Goal: Information Seeking & Learning: Compare options

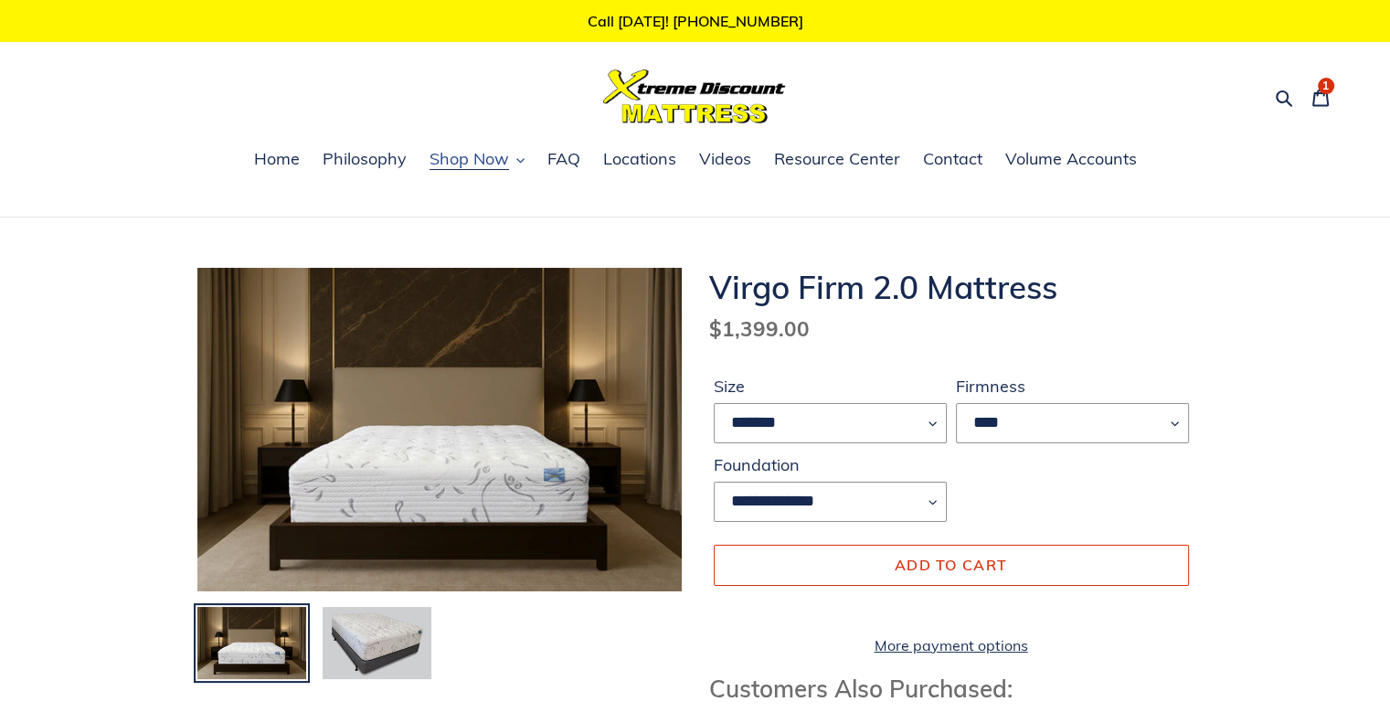
click at [458, 155] on span "Shop Now" at bounding box center [468, 159] width 79 height 22
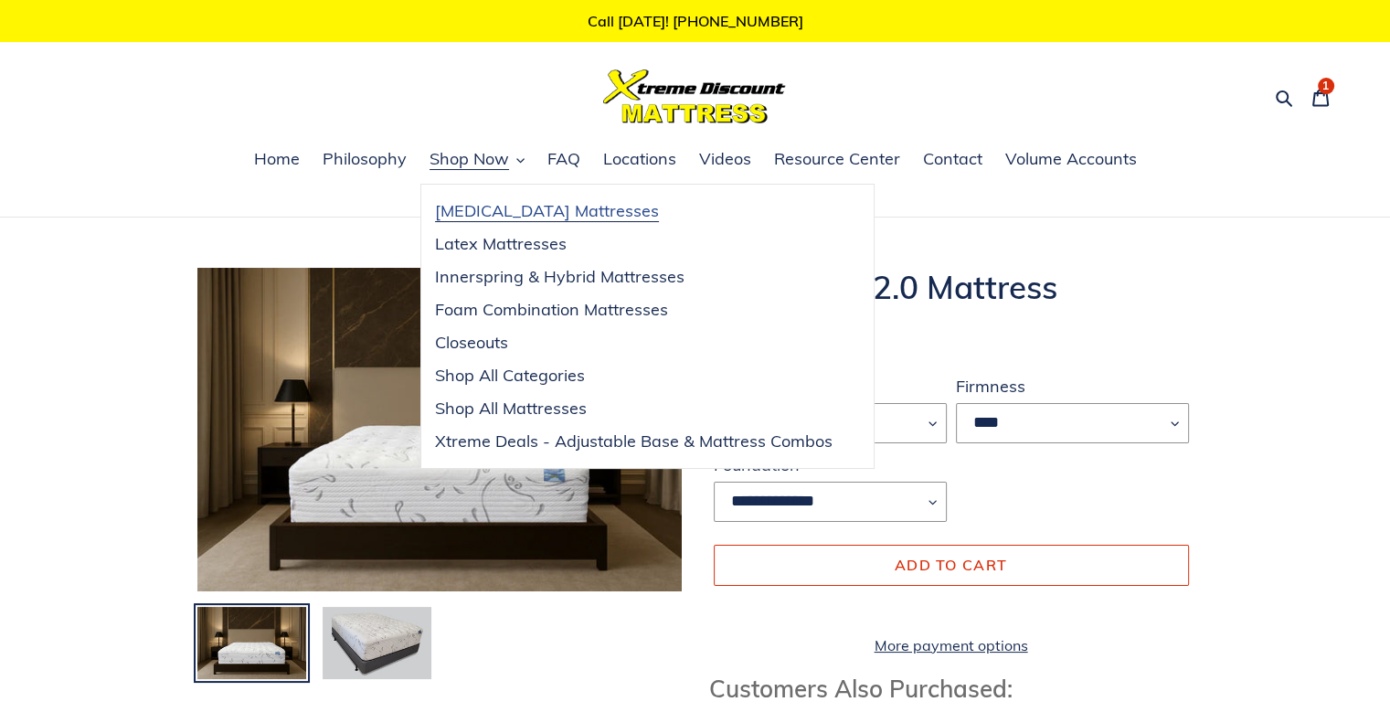
click at [549, 218] on span "[MEDICAL_DATA] Mattresses" at bounding box center [547, 211] width 224 height 22
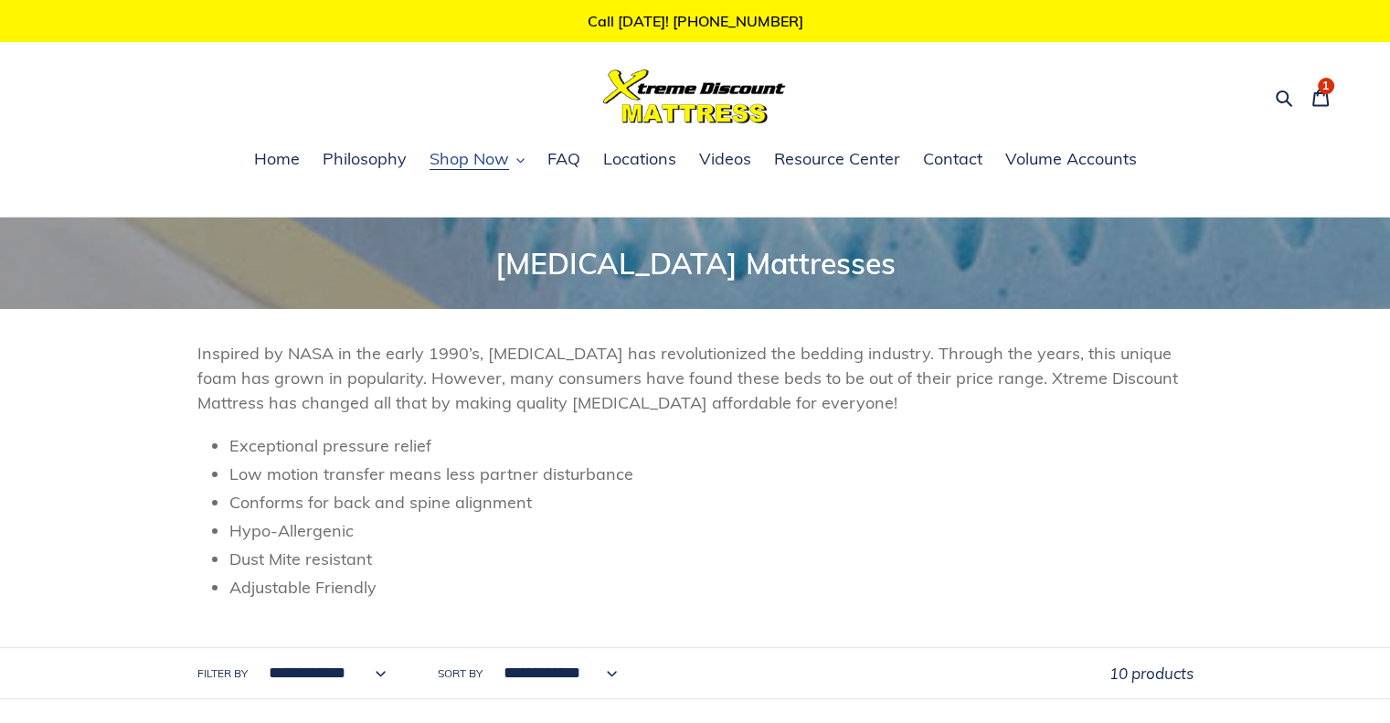
click at [466, 160] on span "Shop Now" at bounding box center [468, 159] width 79 height 22
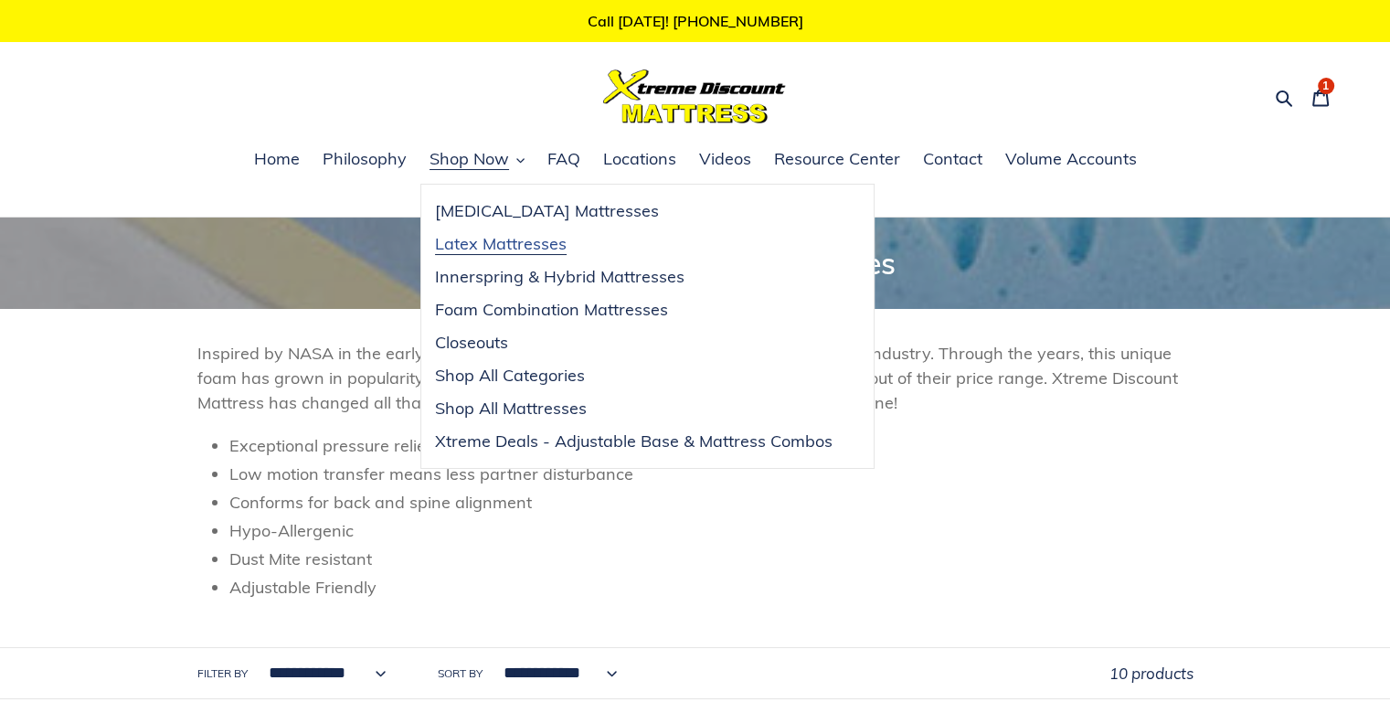
click at [490, 243] on span "Latex Mattresses" at bounding box center [501, 244] width 132 height 22
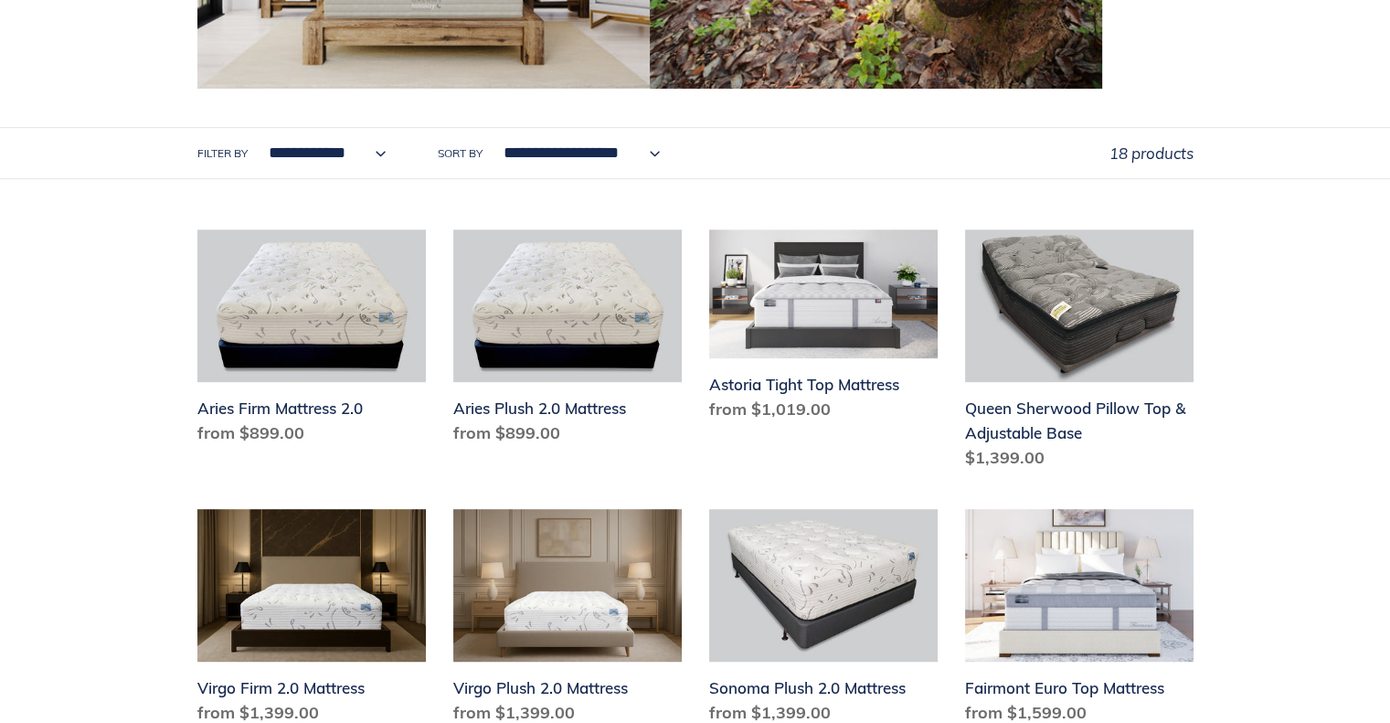
scroll to position [731, 0]
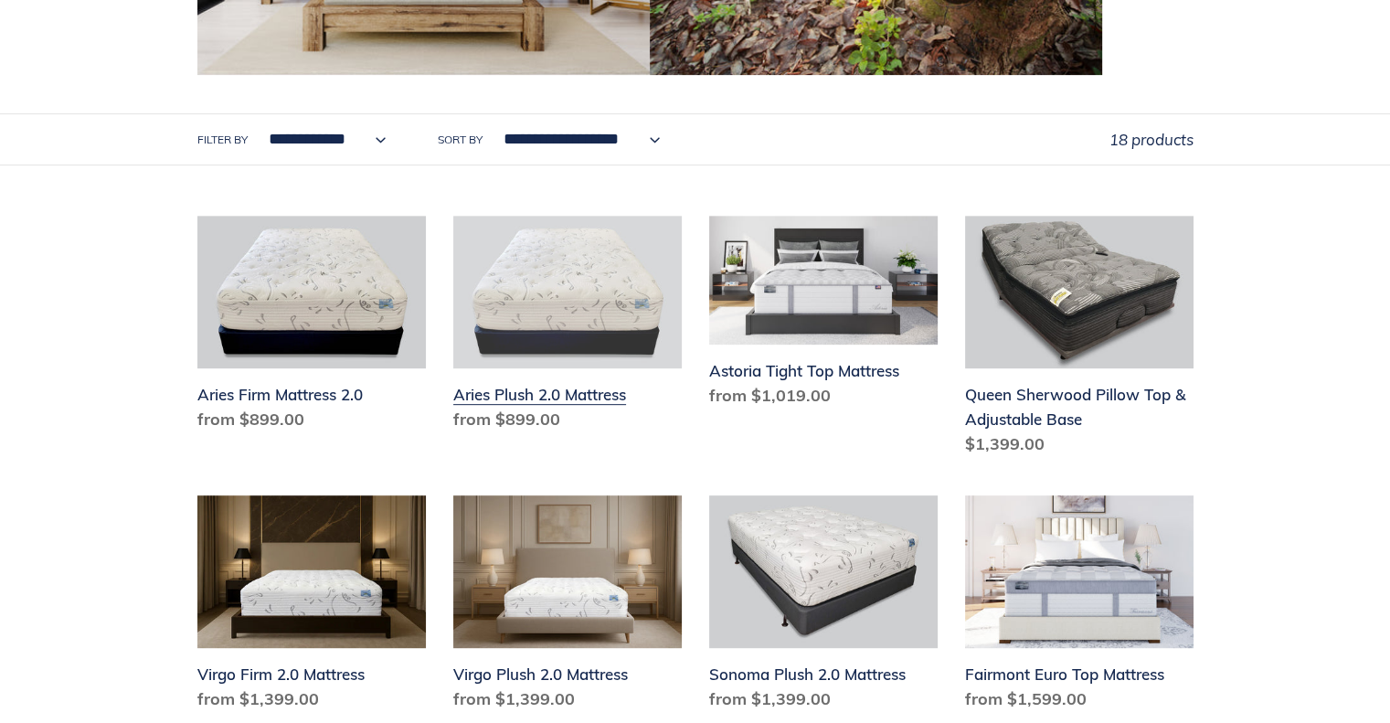
click at [588, 276] on link "Aries Plush 2.0 Mattress" at bounding box center [567, 327] width 228 height 223
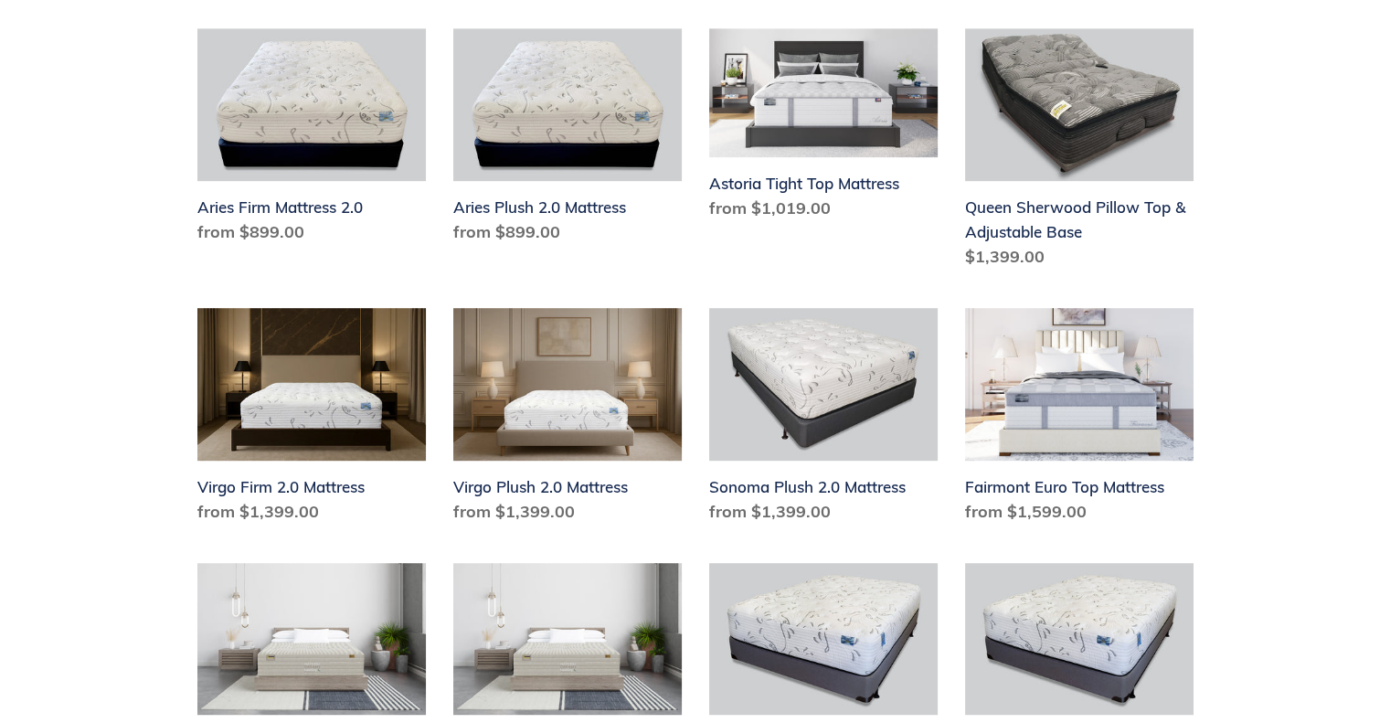
scroll to position [822, 0]
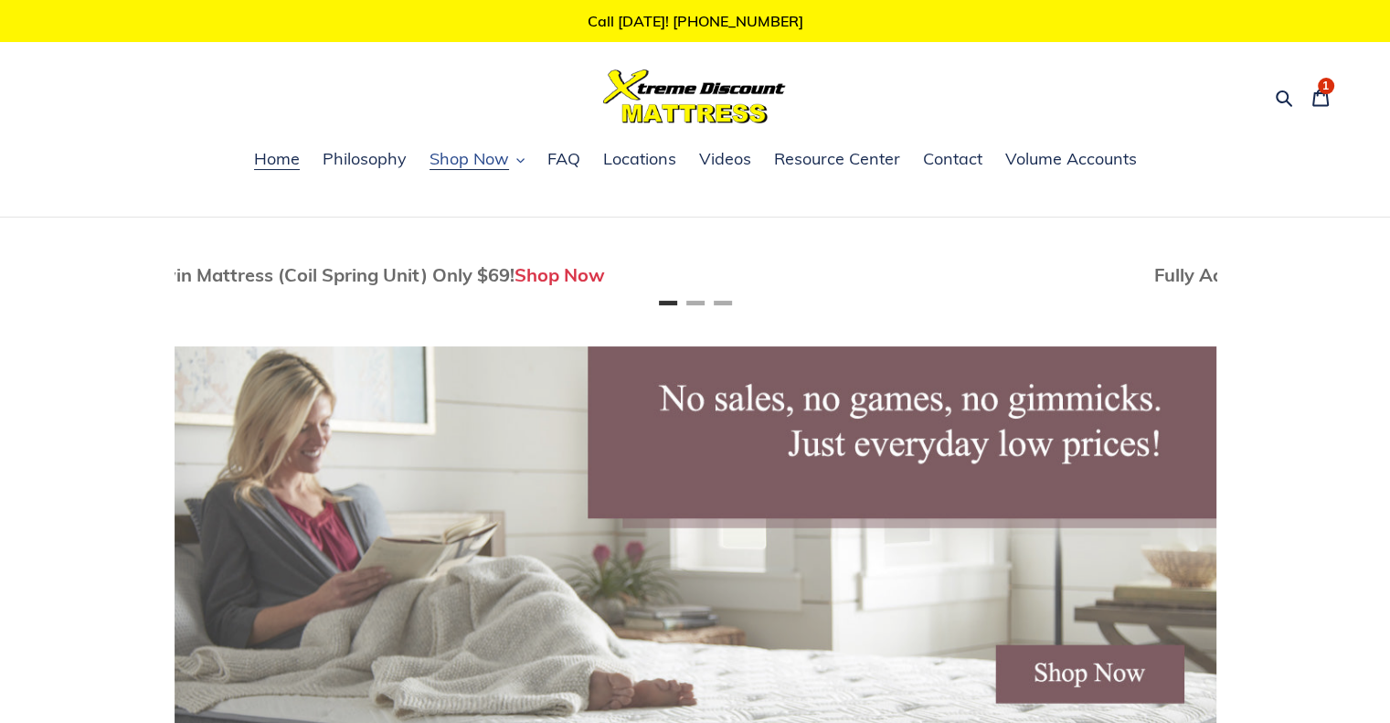
scroll to position [0, 3]
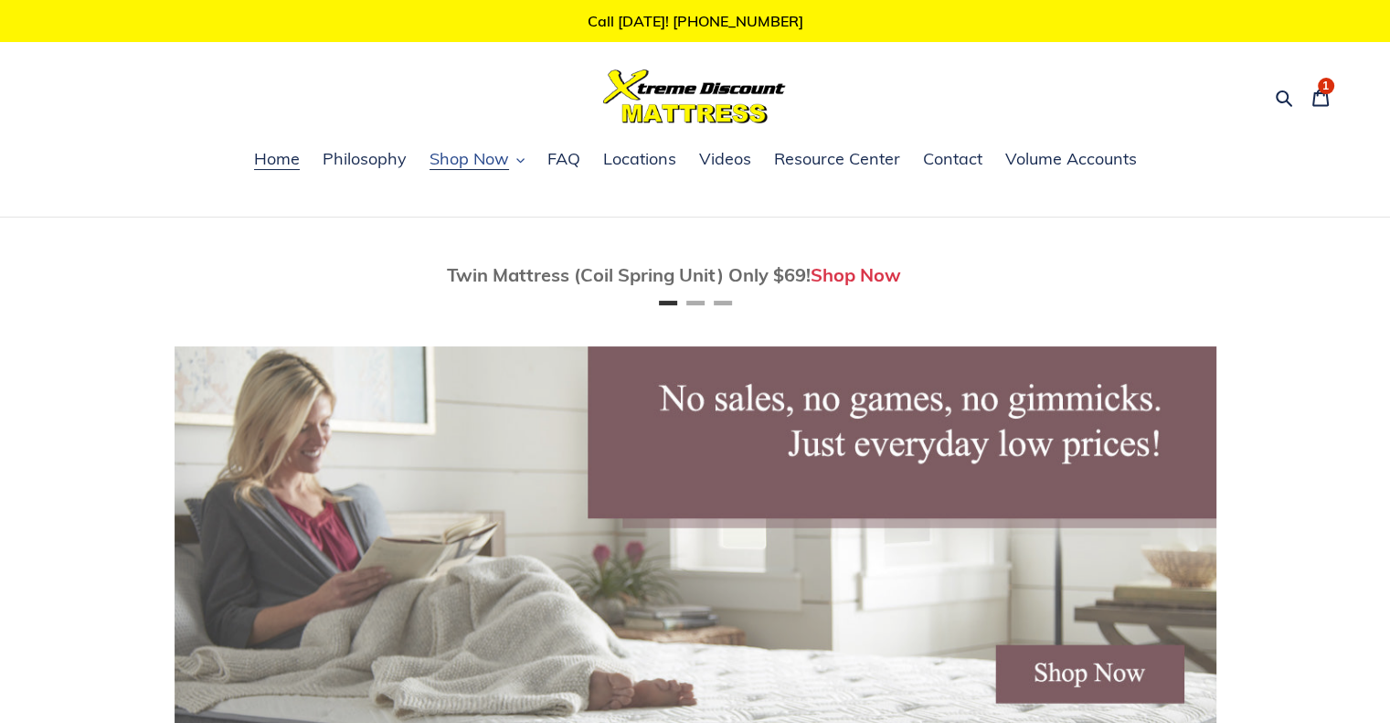
click at [480, 160] on span "Shop Now" at bounding box center [468, 159] width 79 height 22
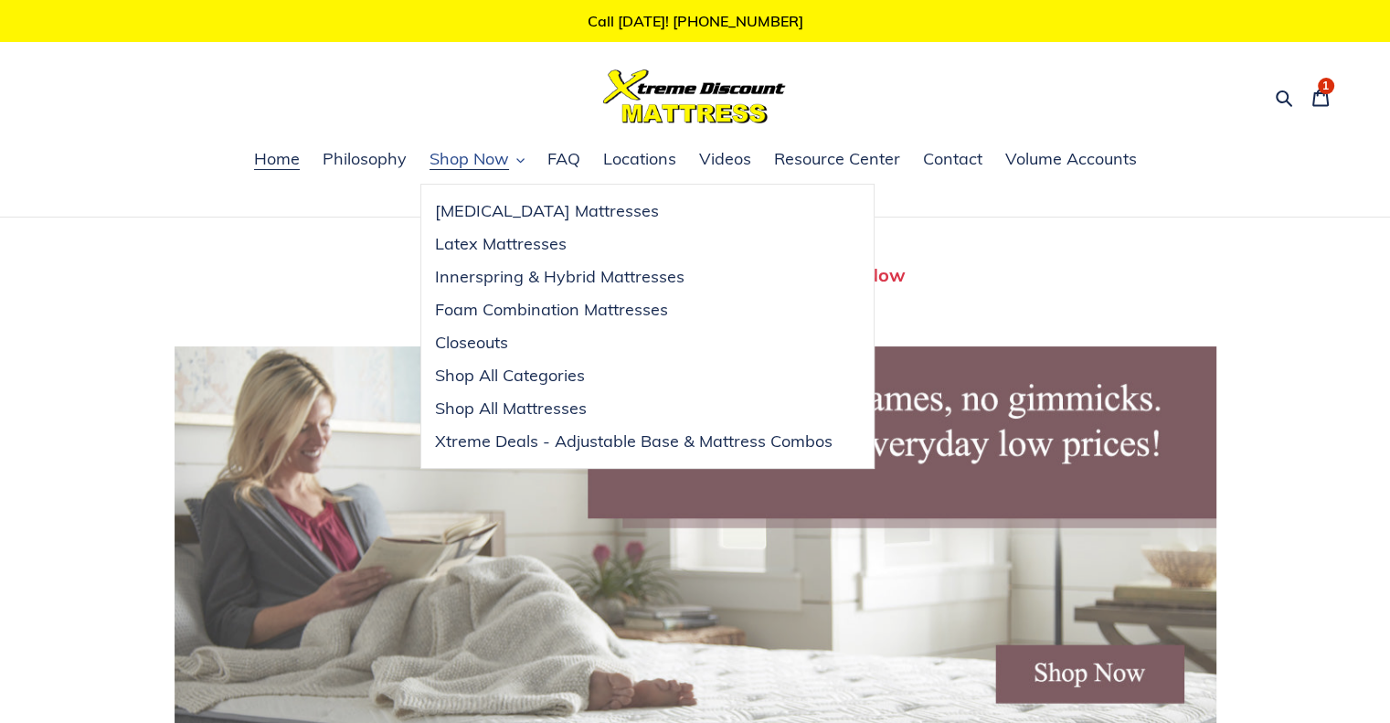
scroll to position [0, 0]
click at [482, 247] on span "Latex Mattresses" at bounding box center [501, 244] width 132 height 22
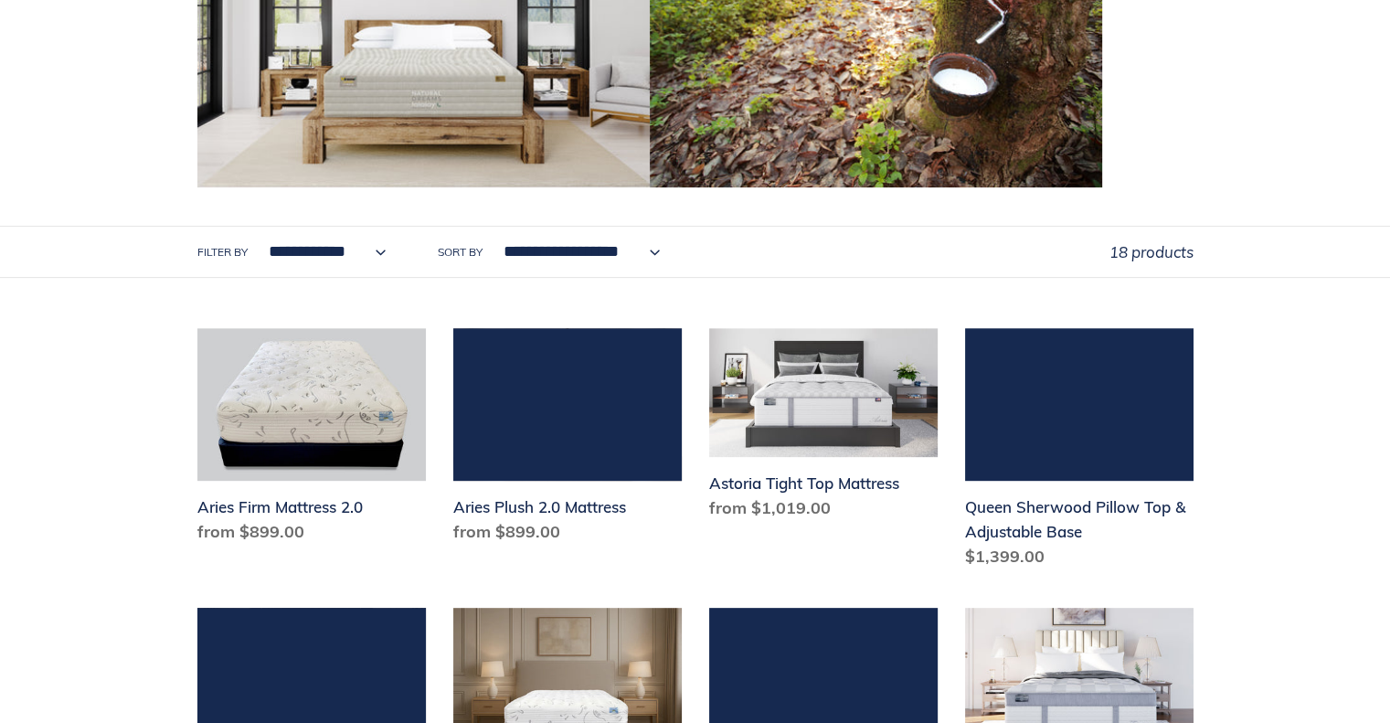
scroll to position [731, 0]
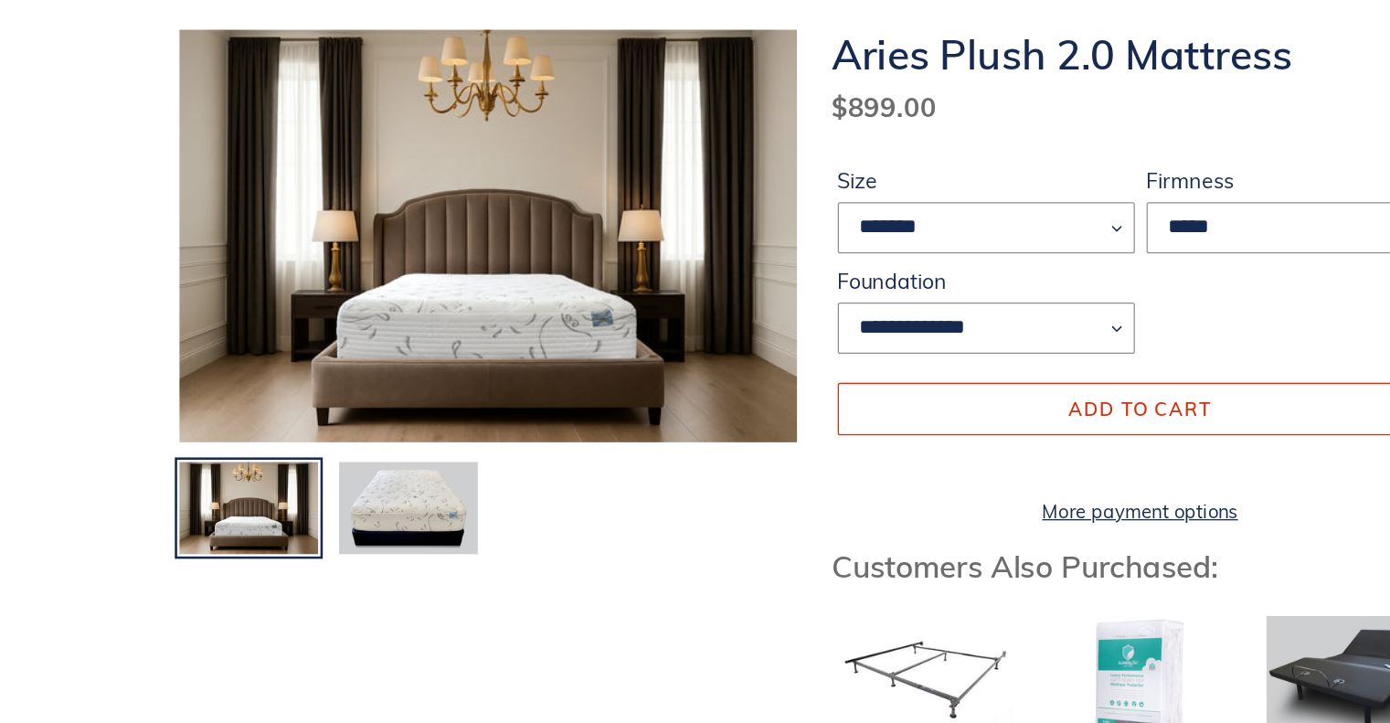
scroll to position [183, 0]
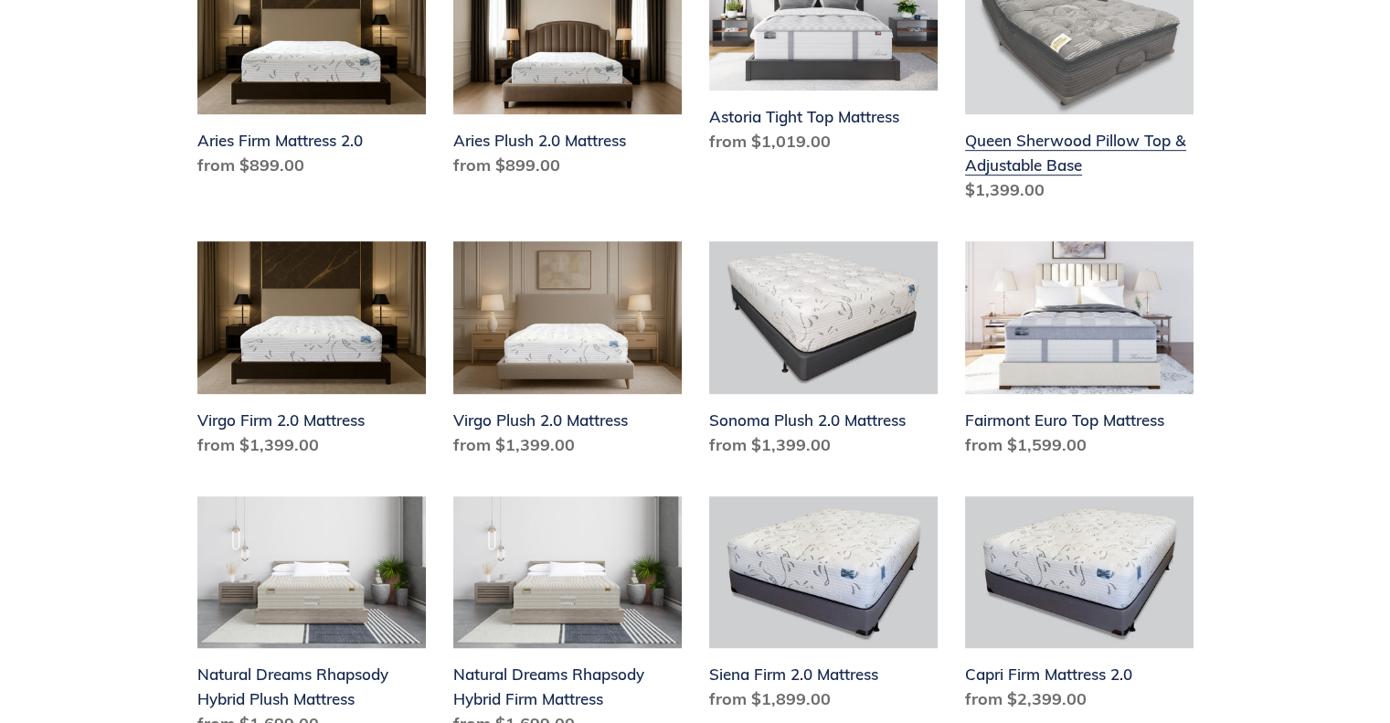
scroll to position [914, 0]
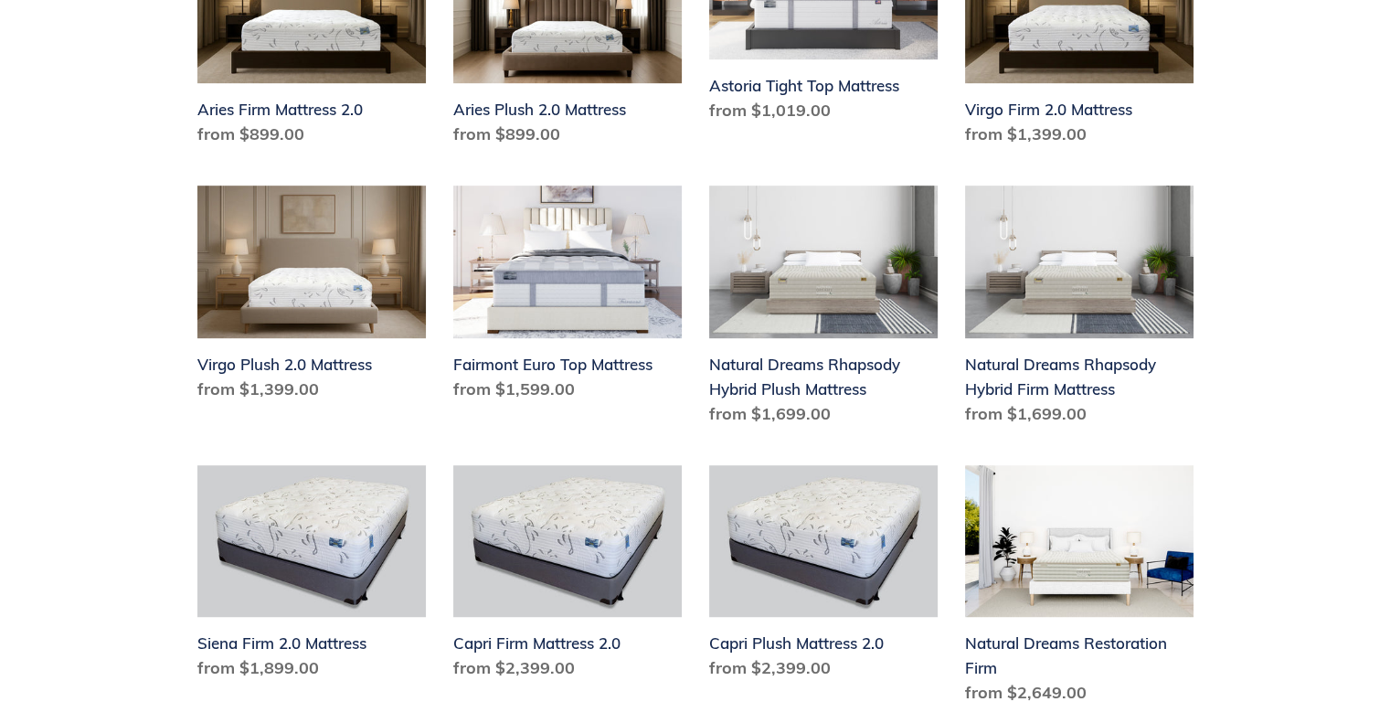
scroll to position [1096, 0]
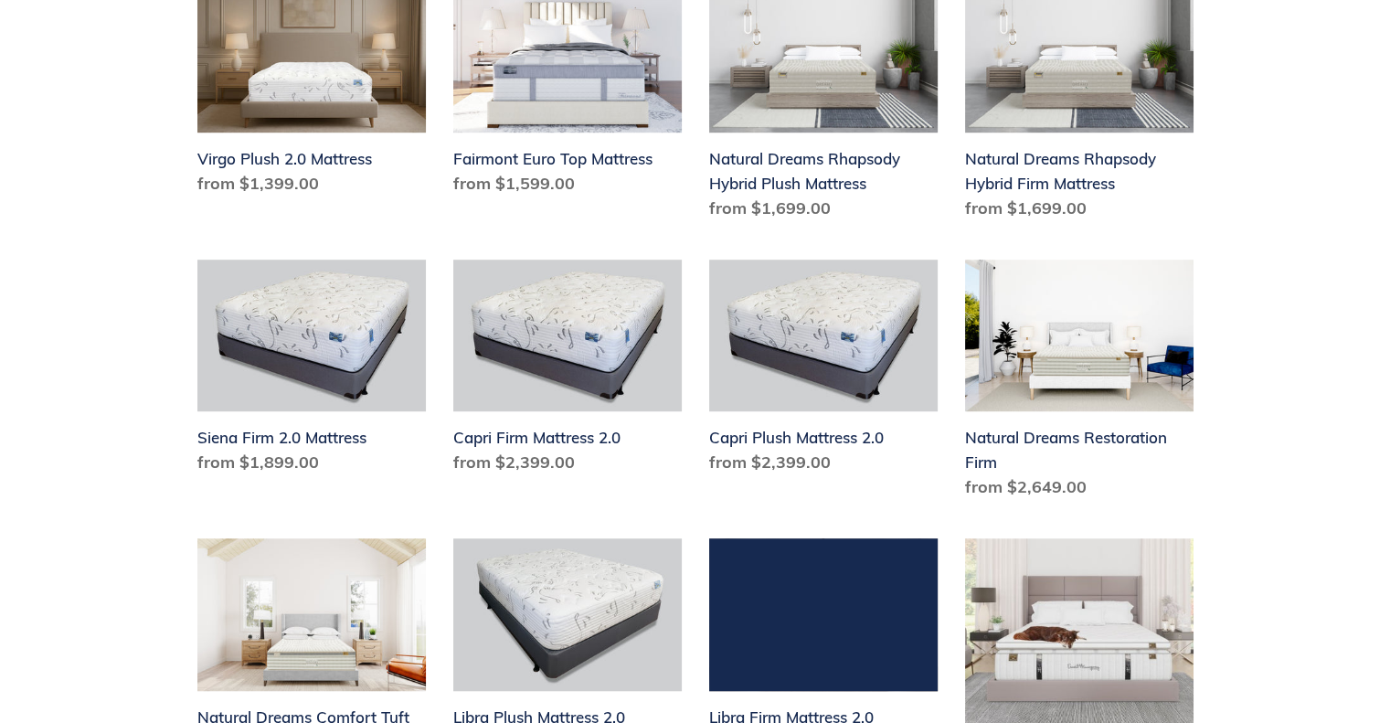
scroll to position [1462, 0]
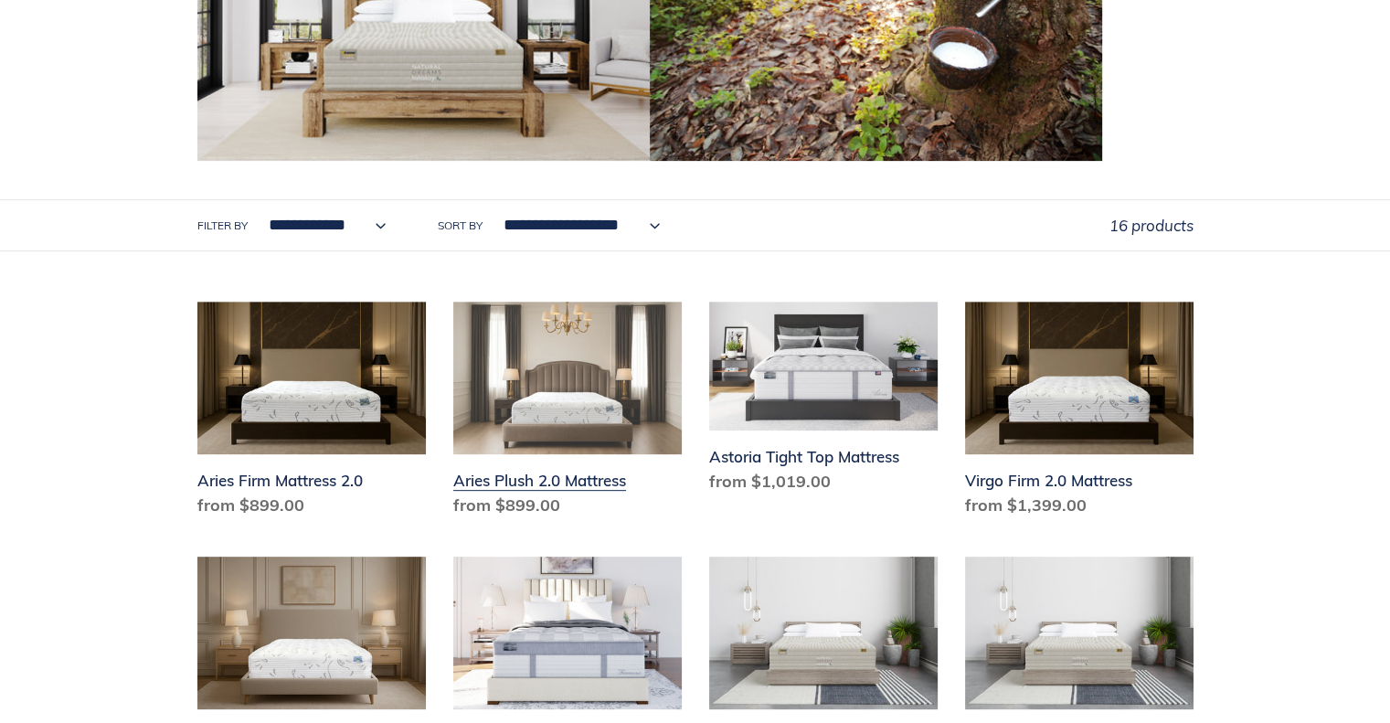
scroll to position [640, 0]
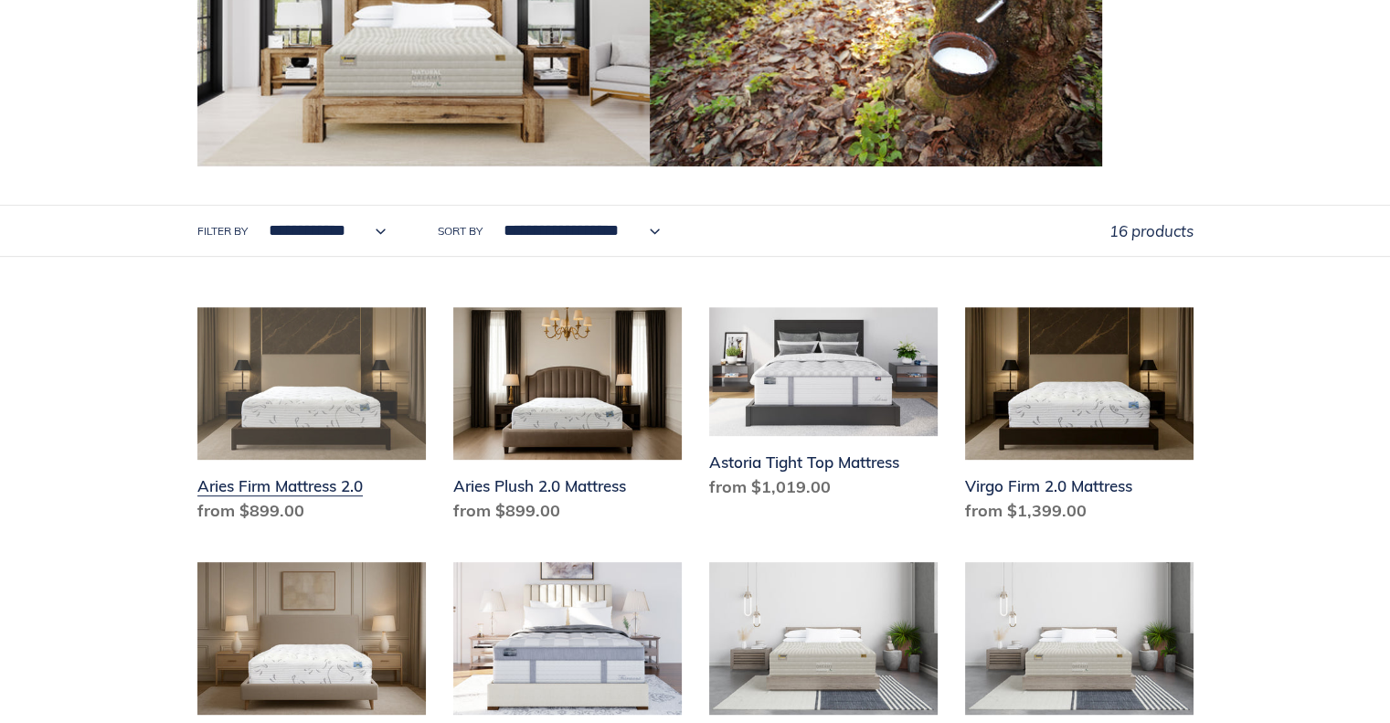
click at [325, 334] on link "Aries Firm Mattress 2.0" at bounding box center [311, 418] width 228 height 223
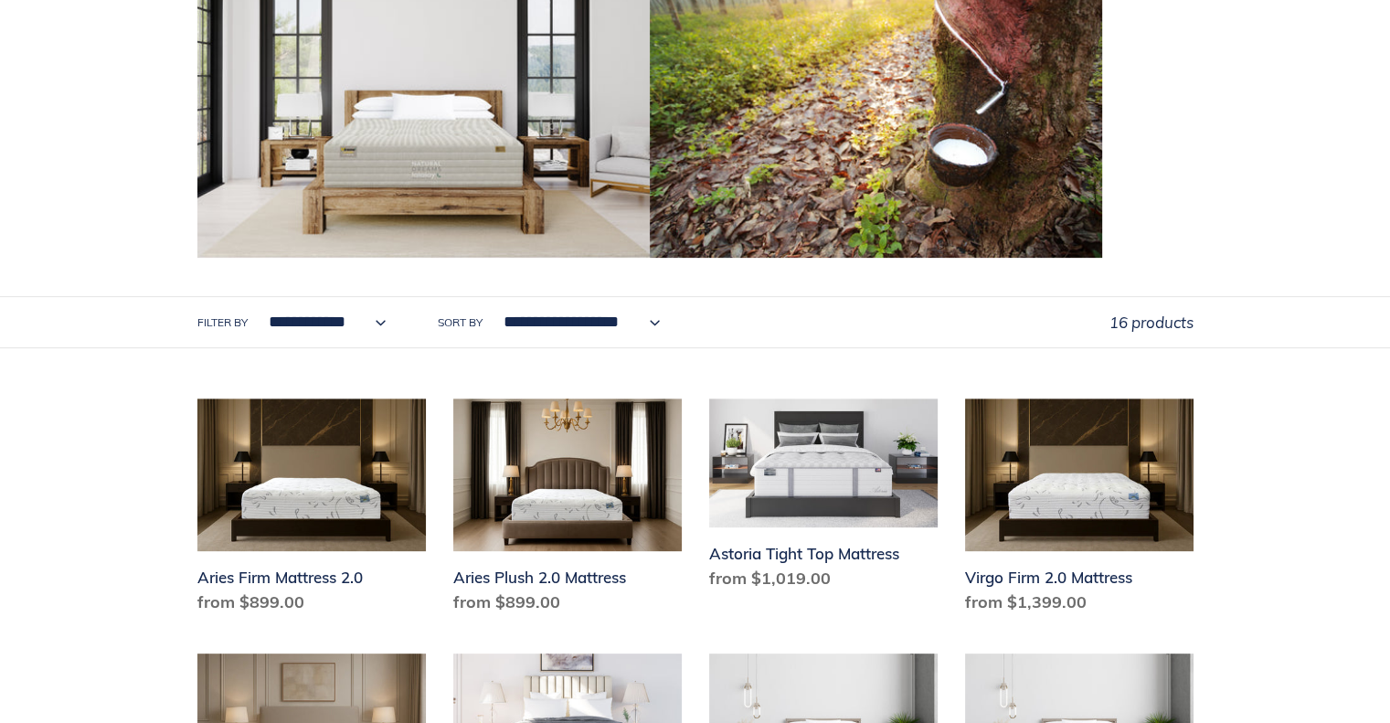
scroll to position [274, 0]
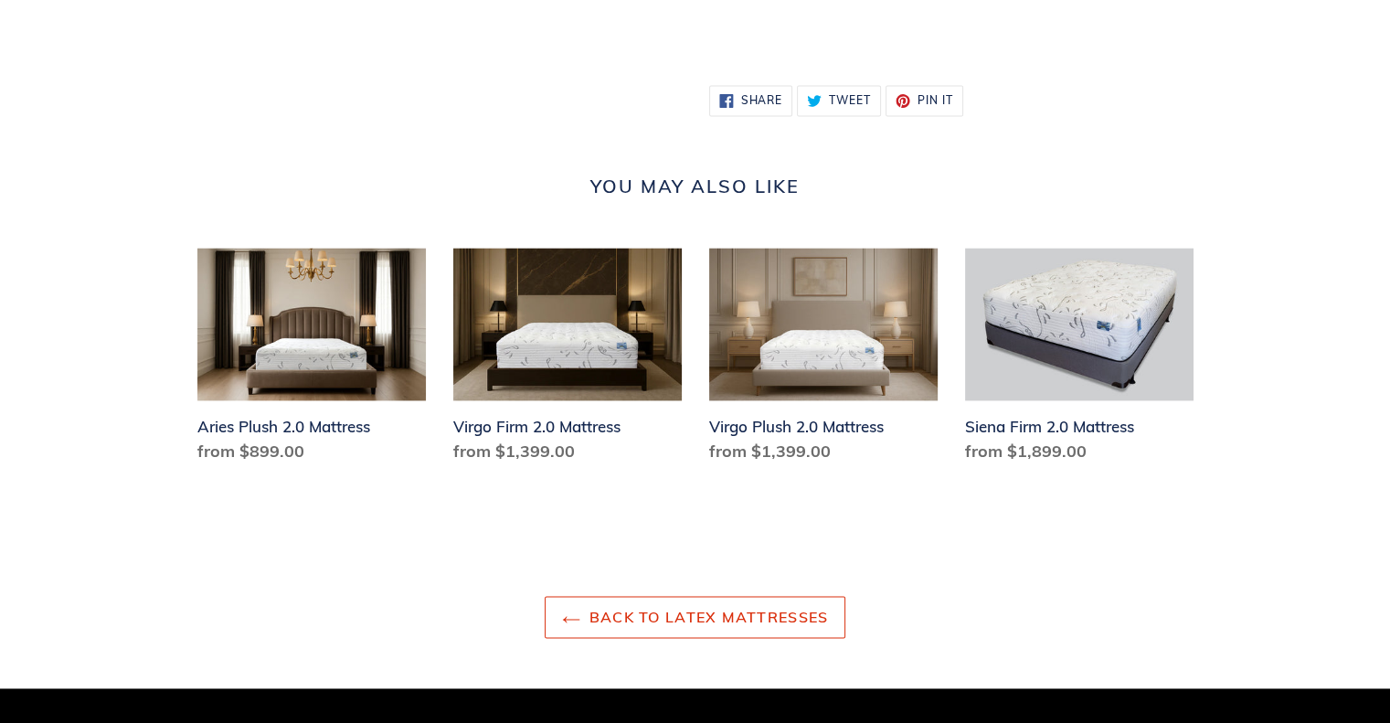
scroll to position [2650, 0]
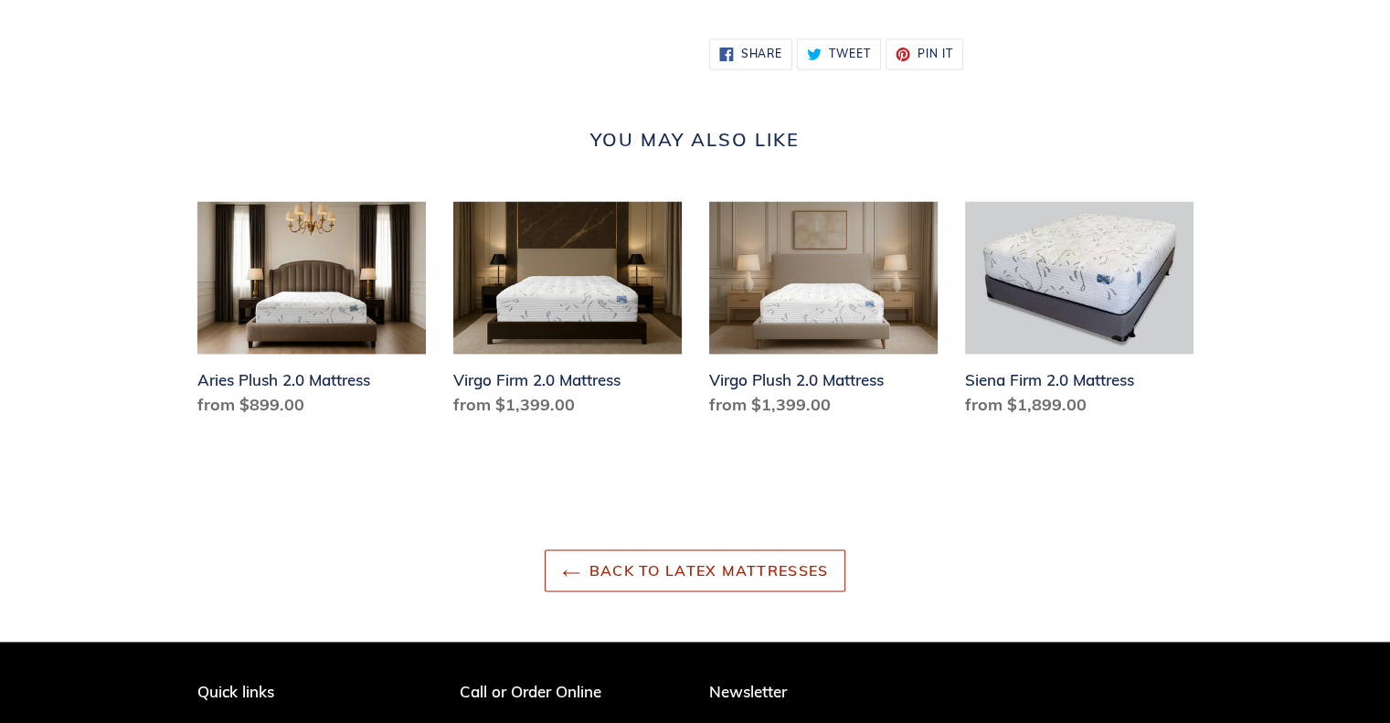
click at [731, 591] on link "Back to Latex Mattresses" at bounding box center [696, 570] width 302 height 42
